Goal: Information Seeking & Learning: Learn about a topic

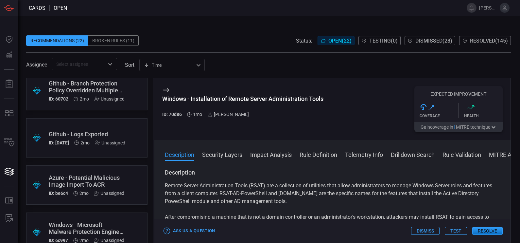
scroll to position [663, 0]
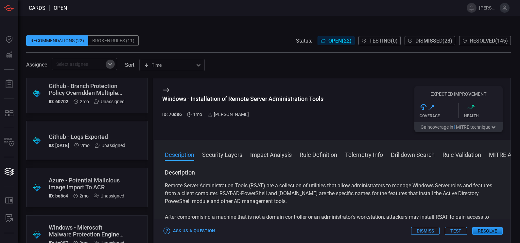
click at [111, 61] on icon "Open" at bounding box center [110, 64] width 8 height 8
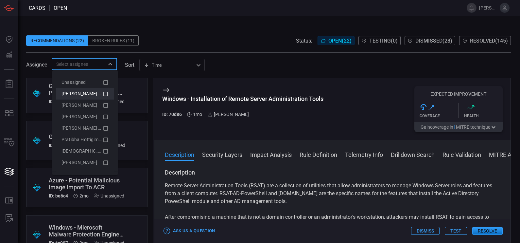
click at [103, 95] on icon at bounding box center [105, 94] width 5 height 5
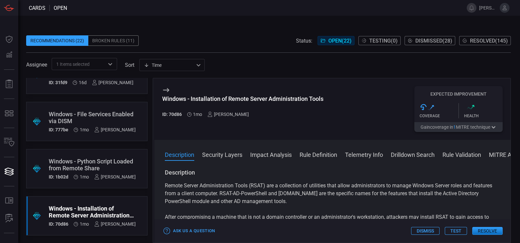
click at [176, 34] on span at bounding box center [268, 31] width 485 height 10
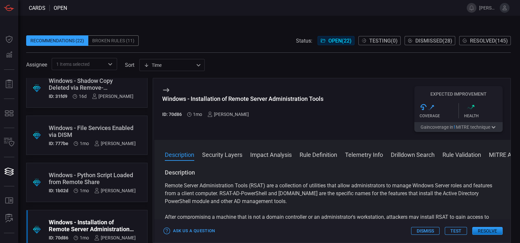
scroll to position [0, 0]
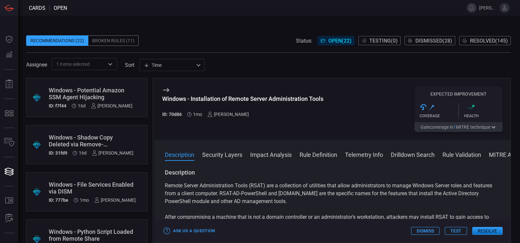
click at [118, 94] on div "Windows - Potential Amazon SSM Agent Hijacking" at bounding box center [91, 94] width 84 height 14
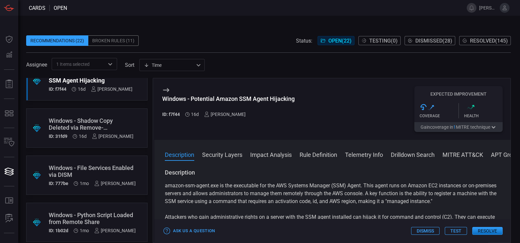
scroll to position [5, 0]
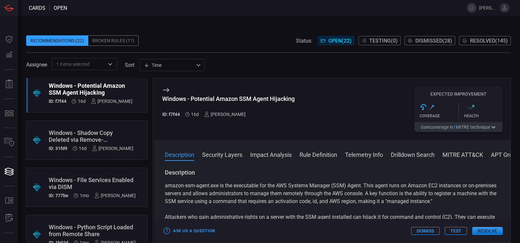
click at [123, 132] on div "Windows - Shadow Copy Deleted via Remove-CimInstance" at bounding box center [91, 136] width 85 height 14
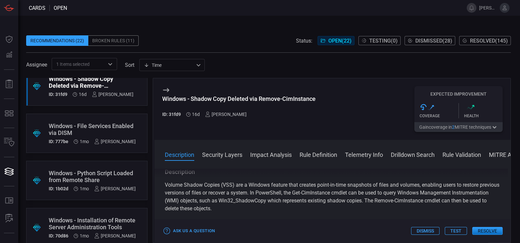
scroll to position [70, 0]
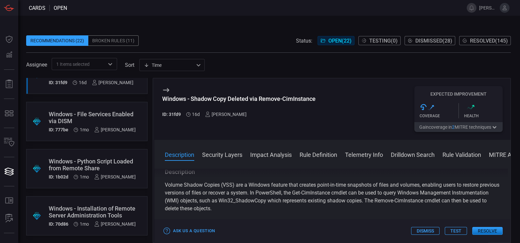
click at [97, 159] on div "Windows - Python Script Loaded from Remote Share" at bounding box center [92, 165] width 87 height 14
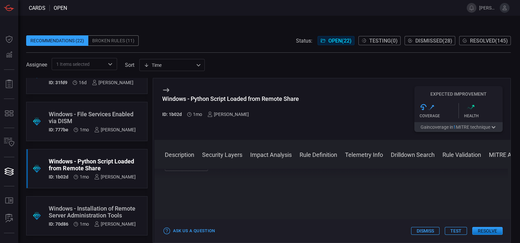
scroll to position [859, 0]
click at [302, 155] on button "Rule Definition" at bounding box center [319, 154] width 38 height 8
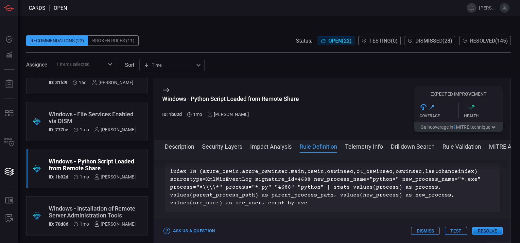
scroll to position [398, 0]
click at [398, 147] on button "Drilldown Search" at bounding box center [413, 146] width 44 height 8
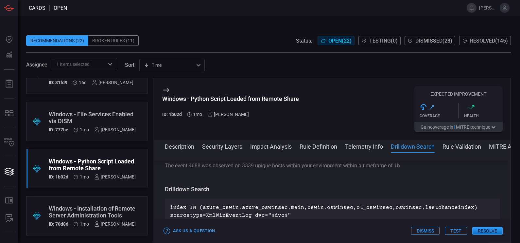
scroll to position [494, 0]
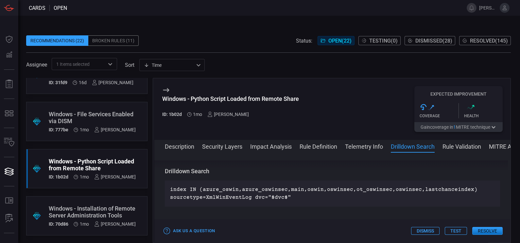
click at [319, 146] on button "Rule Definition" at bounding box center [319, 146] width 38 height 8
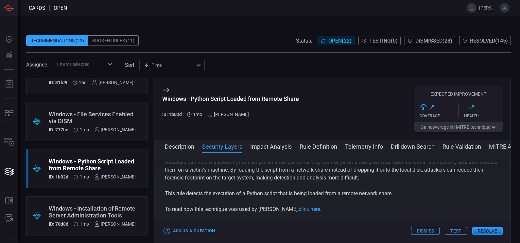
scroll to position [0, 0]
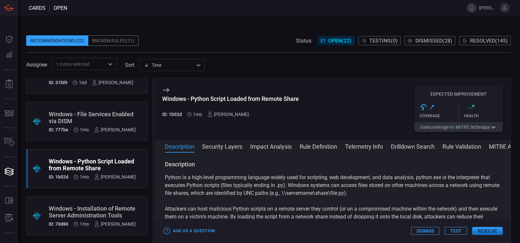
drag, startPoint x: 302, startPoint y: 95, endPoint x: 305, endPoint y: 90, distance: 5.7
click at [305, 90] on div "Windows - Python Script Loaded from Remote Share ID: 1b02d 1mo [PERSON_NAME] Ex…" at bounding box center [332, 108] width 356 height 61
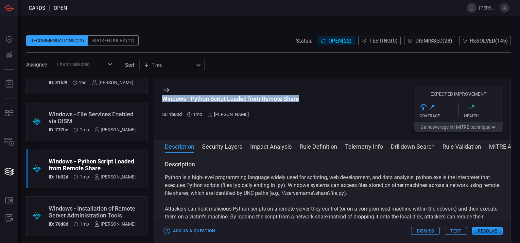
drag, startPoint x: 301, startPoint y: 98, endPoint x: 160, endPoint y: 98, distance: 141.3
click at [160, 98] on div "Windows - Python Script Loaded from Remote Share ID: 1b02d 1mo [PERSON_NAME] Ex…" at bounding box center [332, 108] width 356 height 61
copy div "Windows - Python Script Loaded from Remote Share"
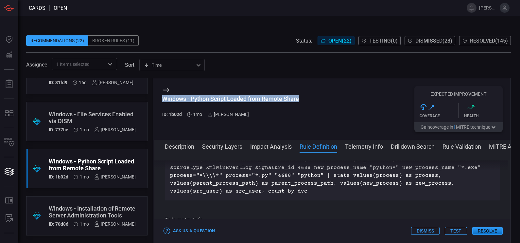
scroll to position [408, 0]
